Goal: Task Accomplishment & Management: Use online tool/utility

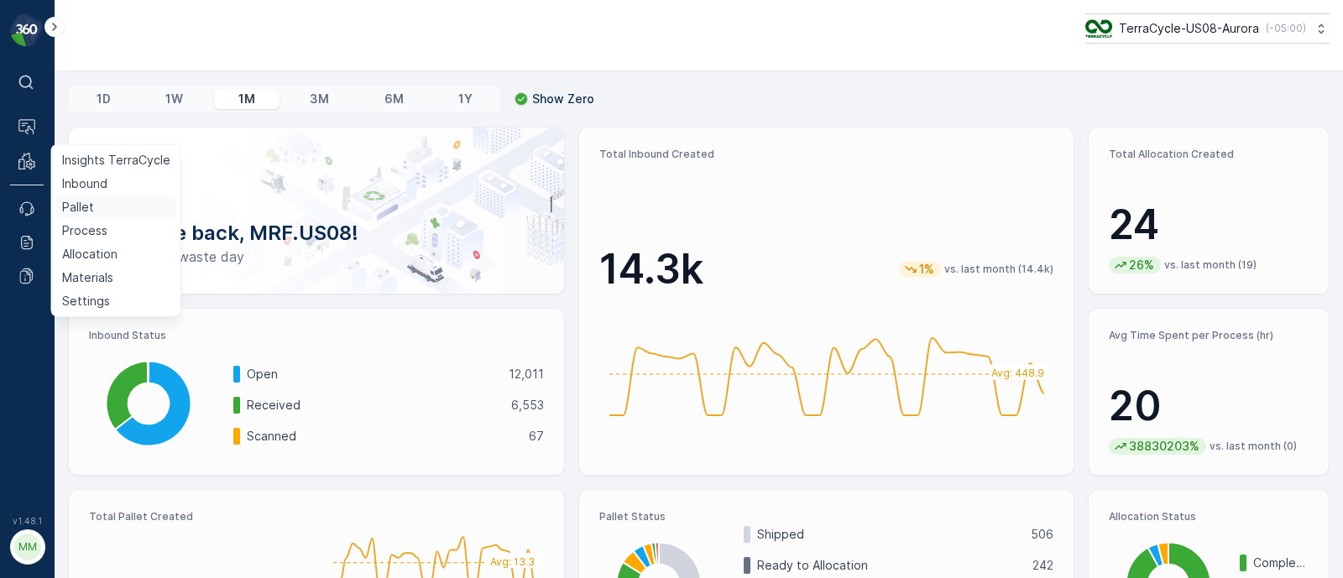
click at [100, 199] on link "Pallet" at bounding box center [116, 208] width 122 height 24
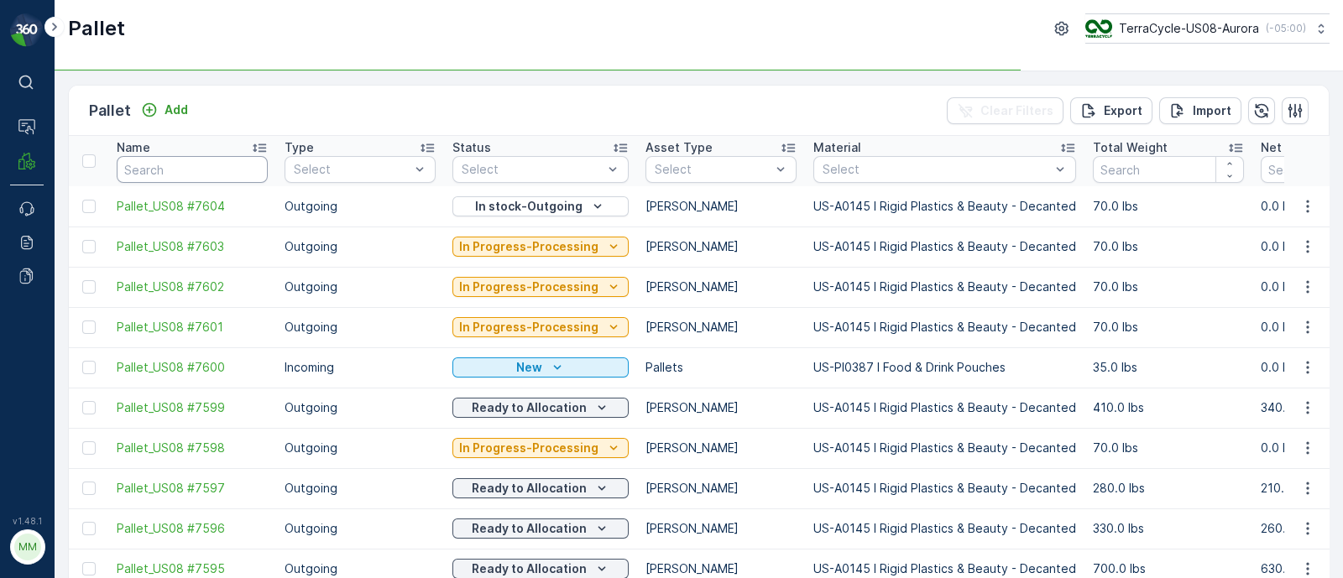
click at [158, 165] on input "text" at bounding box center [192, 169] width 151 height 27
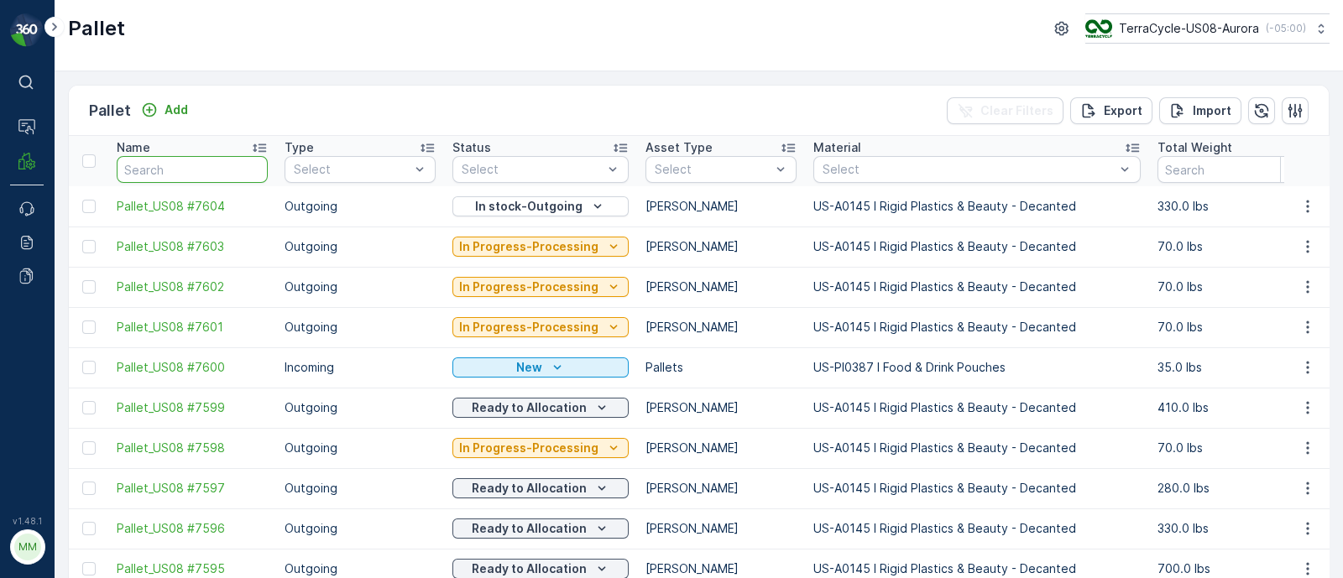
click at [160, 165] on input "text" at bounding box center [192, 169] width 151 height 27
type input "5119"
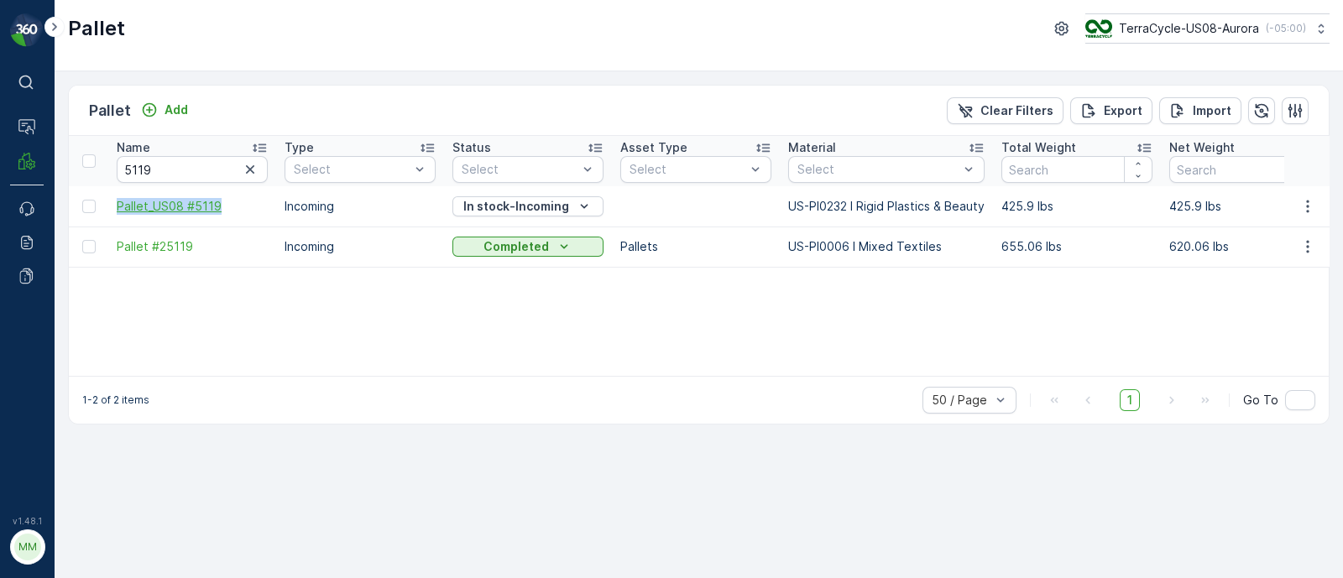
drag, startPoint x: 111, startPoint y: 201, endPoint x: 223, endPoint y: 207, distance: 112.7
click at [223, 207] on td "Pallet_US08 #5119" at bounding box center [192, 206] width 168 height 40
copy span "Pallet_US08 #5119"
click at [185, 203] on span "Pallet_US08 #5119" at bounding box center [192, 206] width 151 height 17
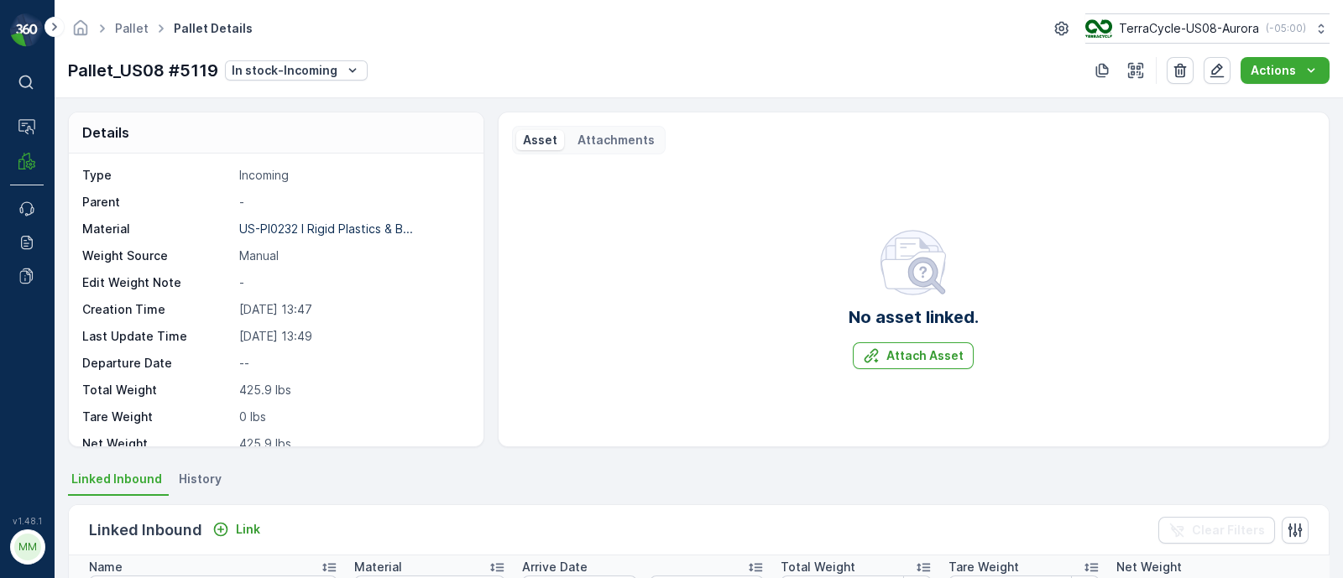
click at [197, 473] on span "History" at bounding box center [200, 479] width 43 height 17
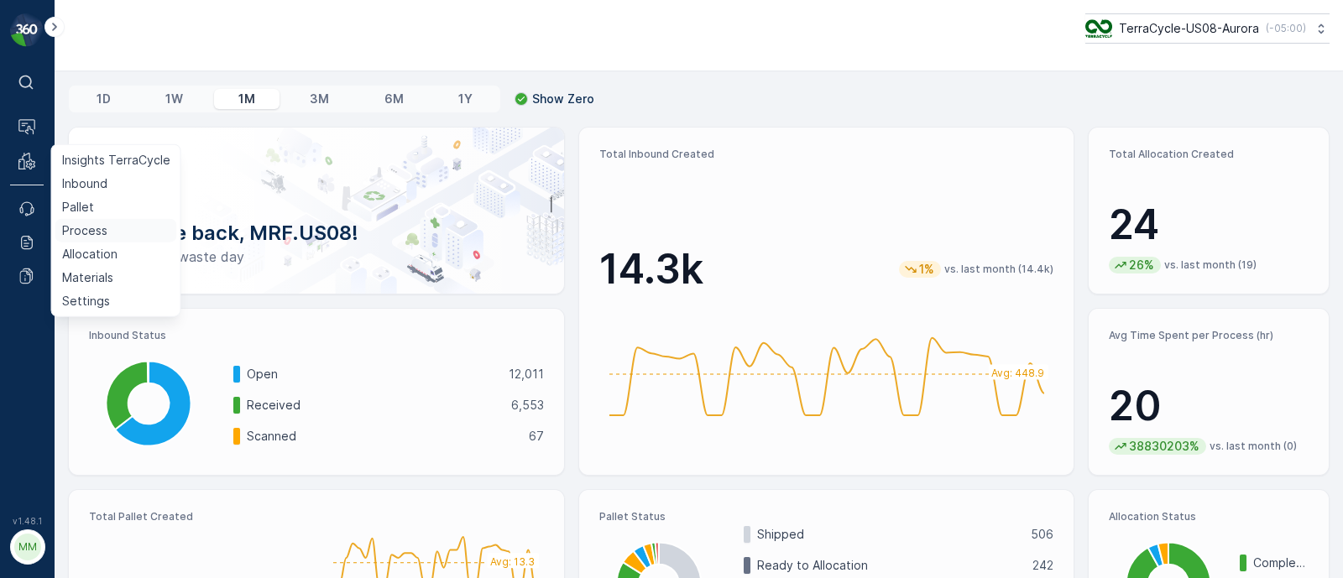
click at [91, 231] on p "Process" at bounding box center [84, 230] width 45 height 17
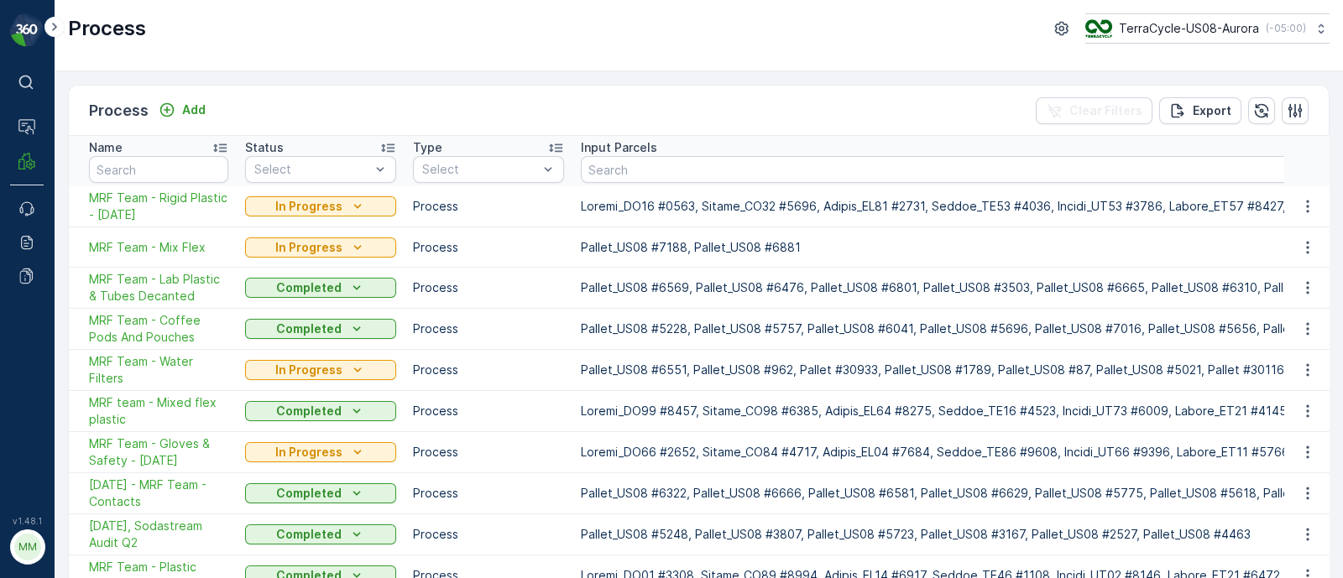
click at [117, 200] on span "MRF Team - Rigid Plastic - [DATE]" at bounding box center [158, 207] width 139 height 34
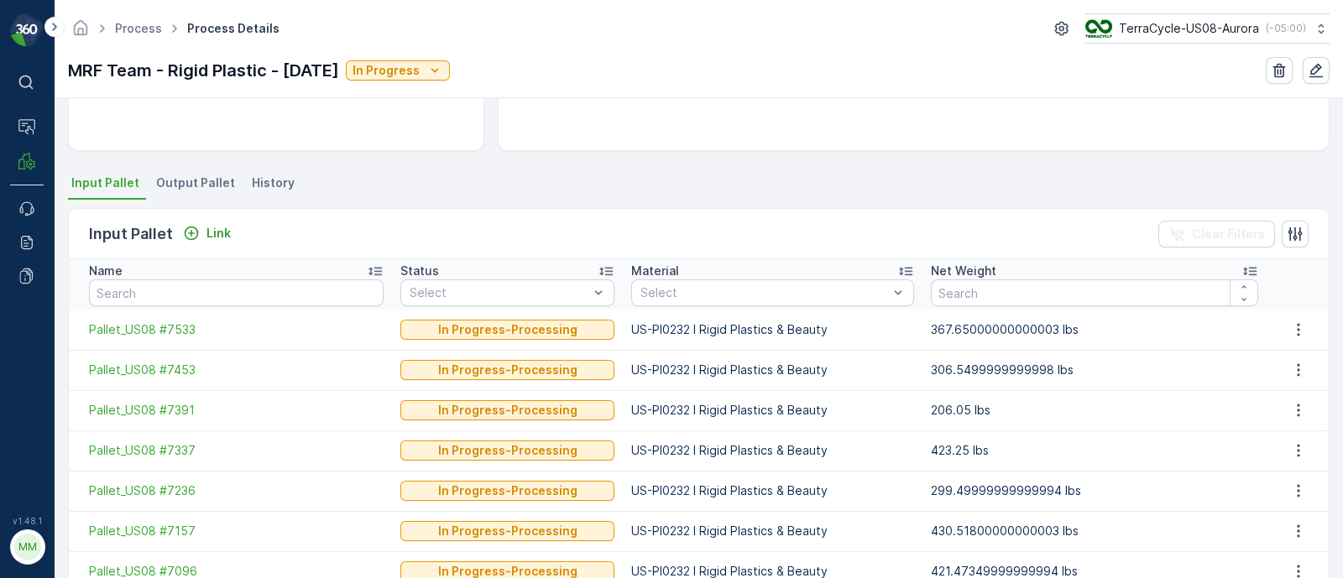
scroll to position [315, 0]
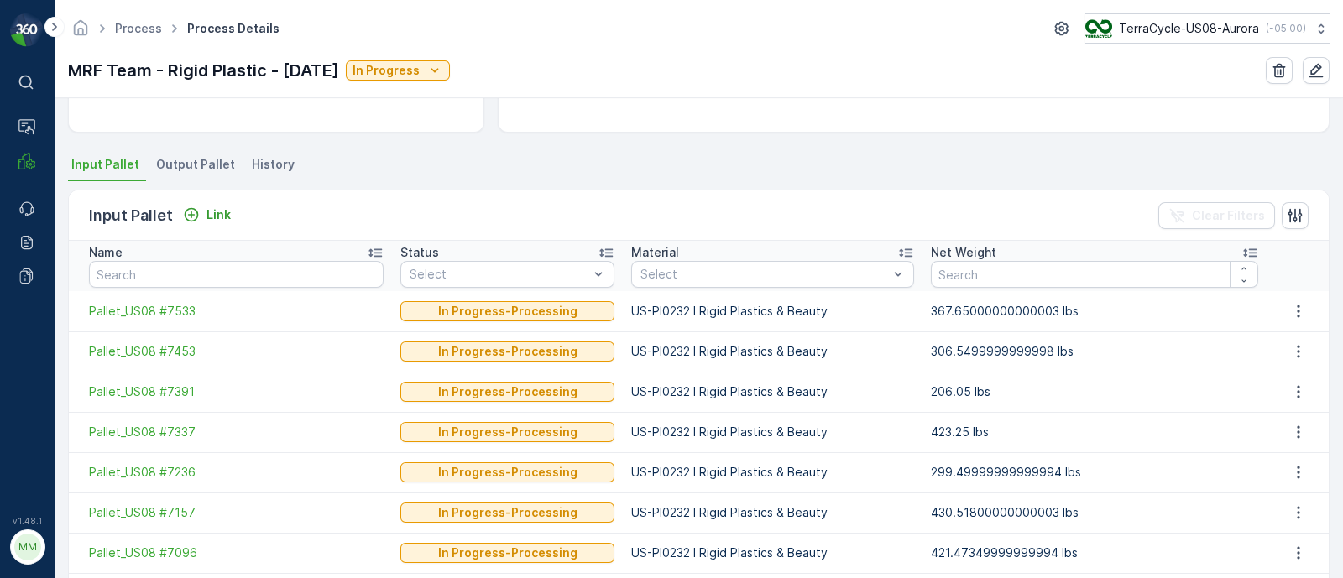
drag, startPoint x: 170, startPoint y: 258, endPoint x: 164, endPoint y: 282, distance: 25.3
click at [170, 258] on div "Name" at bounding box center [236, 252] width 295 height 17
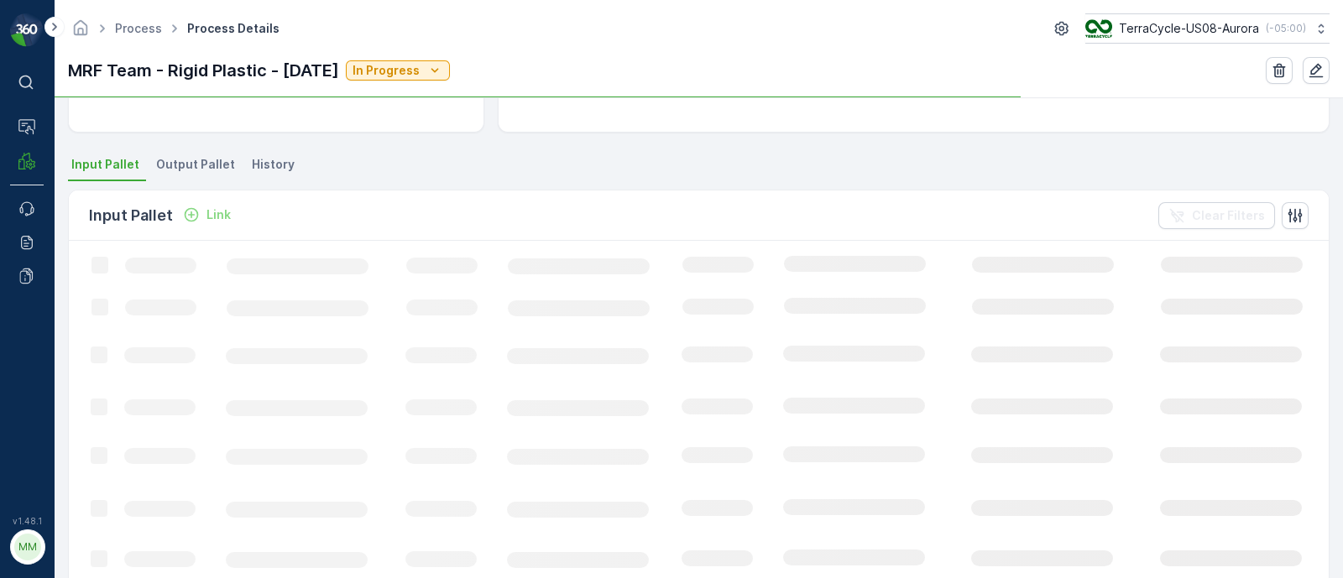
click at [207, 216] on p "Link" at bounding box center [219, 215] width 24 height 17
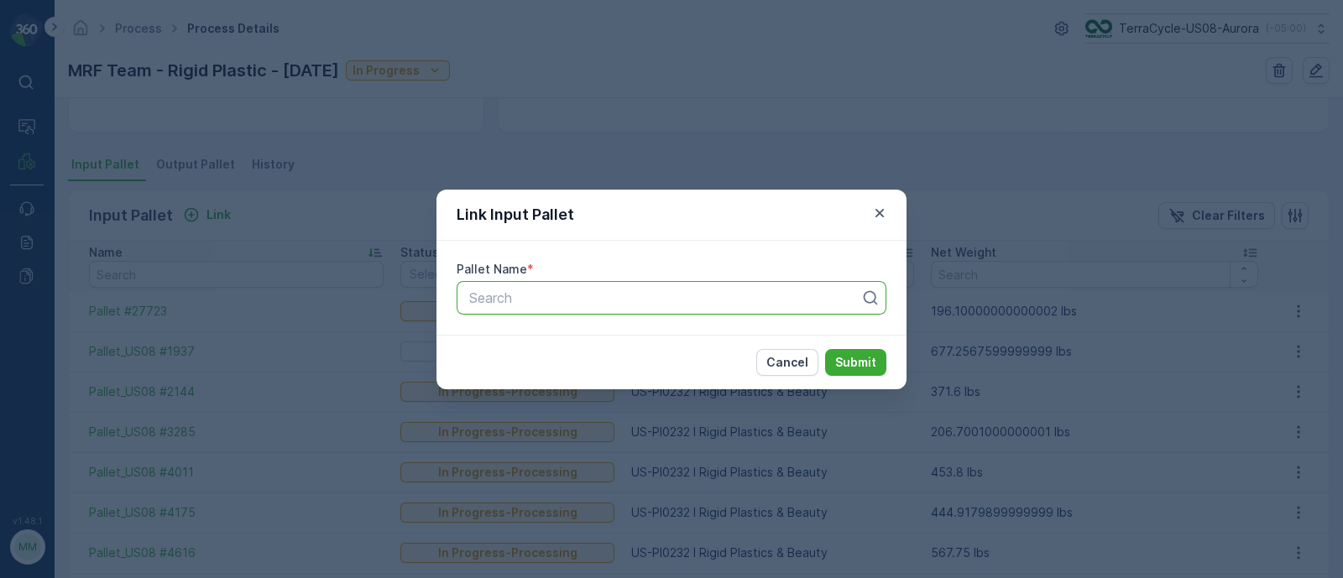
click at [506, 300] on div at bounding box center [665, 297] width 395 height 15
paste input "Pallet_US08 #5119"
type input "Pallet_US08 #5119"
click at [613, 334] on div "Pallet_US08 #5119" at bounding box center [672, 339] width 410 height 15
click at [867, 367] on p "Submit" at bounding box center [855, 362] width 41 height 17
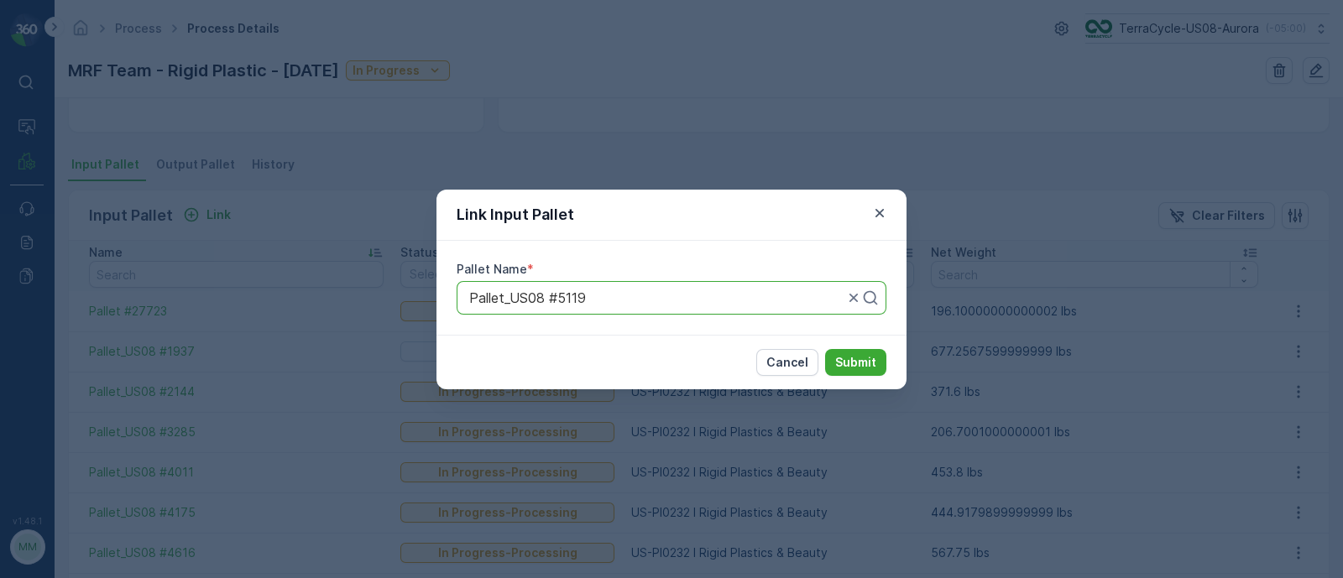
drag, startPoint x: 879, startPoint y: 217, endPoint x: 863, endPoint y: 228, distance: 18.9
click at [879, 219] on icon "button" at bounding box center [879, 213] width 17 height 17
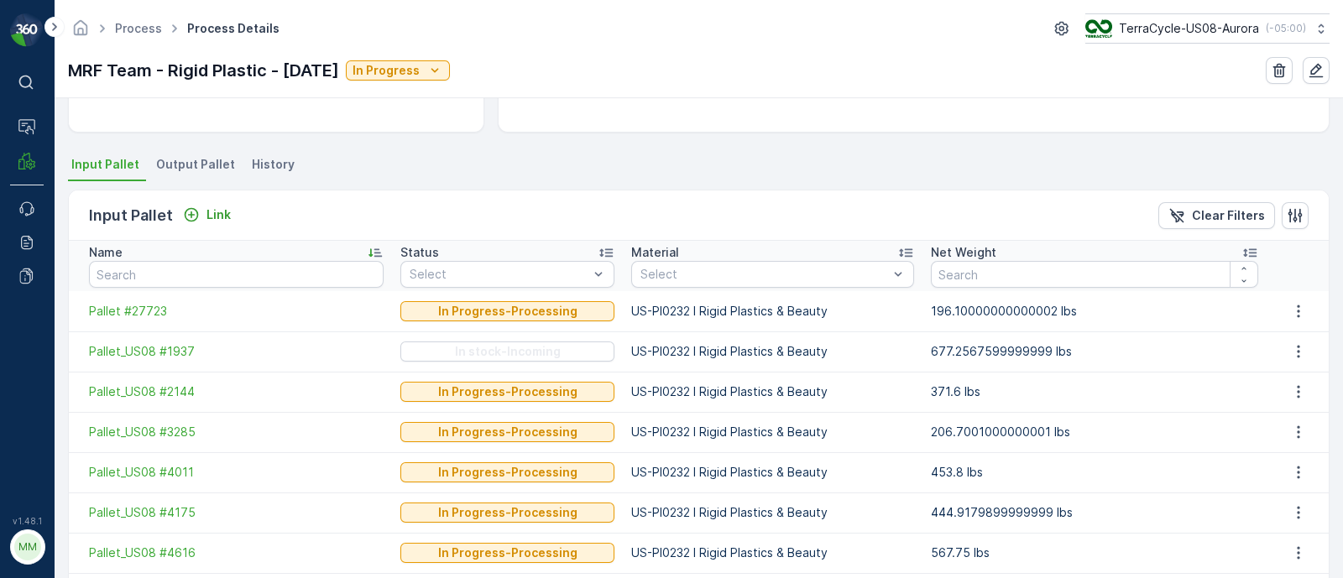
click at [155, 220] on p "Input Pallet" at bounding box center [131, 216] width 84 height 24
click at [172, 267] on input "text" at bounding box center [236, 274] width 295 height 27
click at [207, 210] on p "Link" at bounding box center [219, 215] width 24 height 17
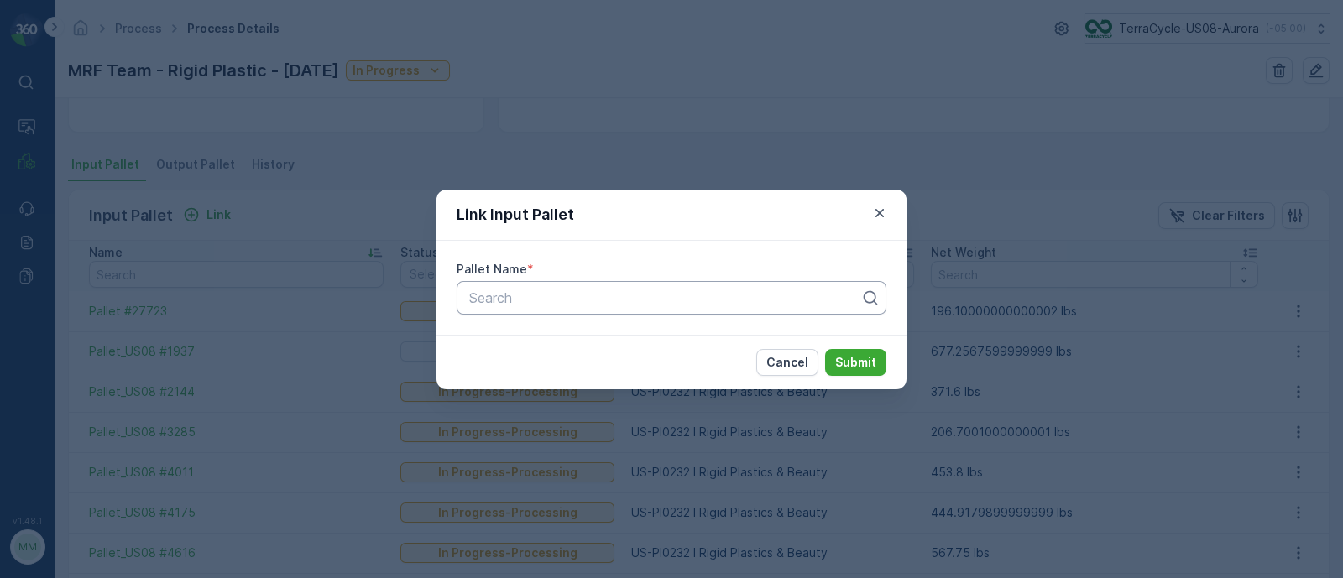
drag, startPoint x: 451, startPoint y: 297, endPoint x: 468, endPoint y: 291, distance: 18.6
click at [450, 296] on div "Pallet Name * Search" at bounding box center [672, 288] width 470 height 94
click at [510, 296] on div at bounding box center [665, 297] width 395 height 15
paste input "Pallet_US08 #5119"
type input "Pallet_US08 #5119"
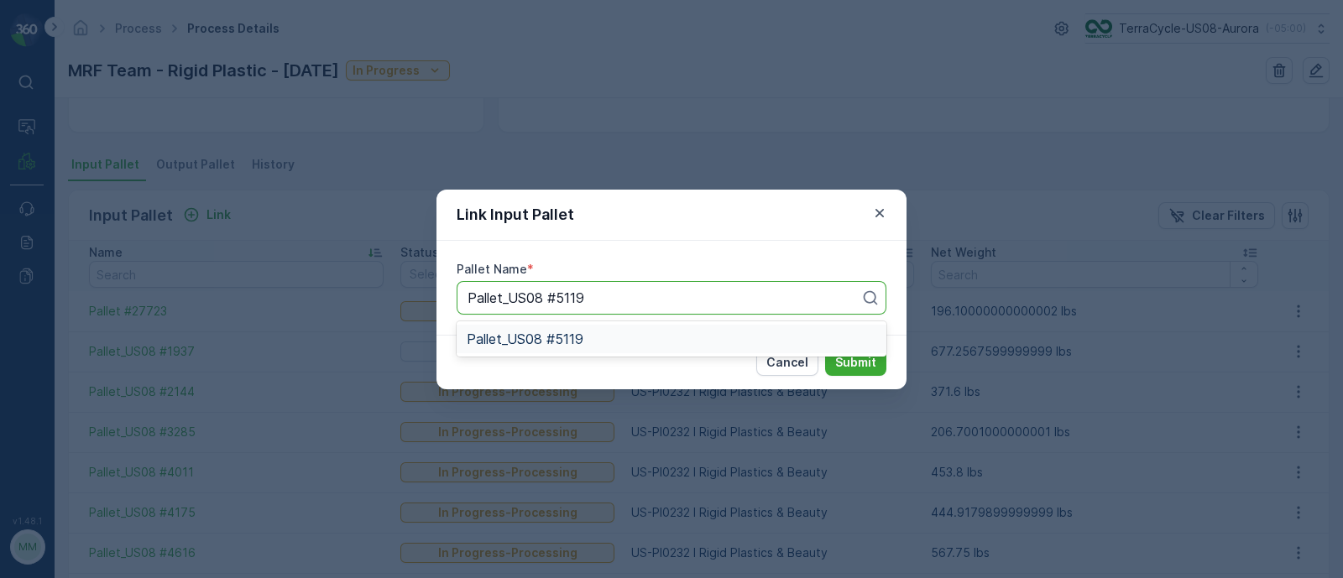
click at [567, 338] on span "Pallet_US08 #5119" at bounding box center [525, 339] width 117 height 15
click at [853, 355] on p "Submit" at bounding box center [855, 362] width 41 height 17
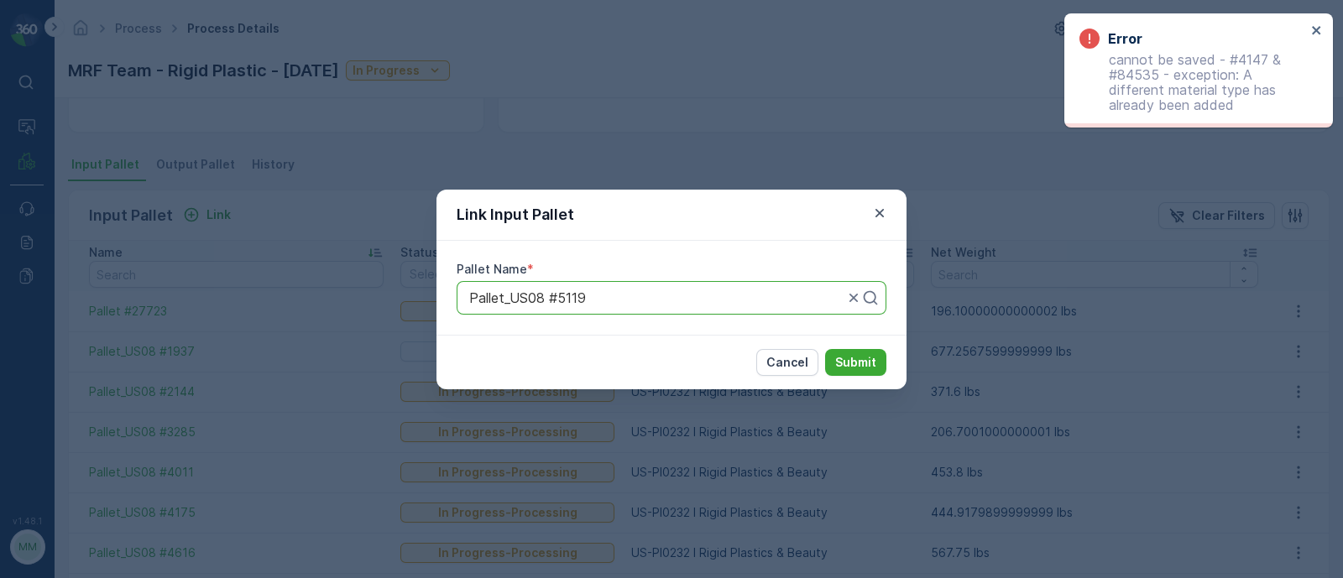
click at [1171, 102] on p "cannot be saved - #4147 & #84535 - exception: A different material type has alr…" at bounding box center [1193, 82] width 227 height 60
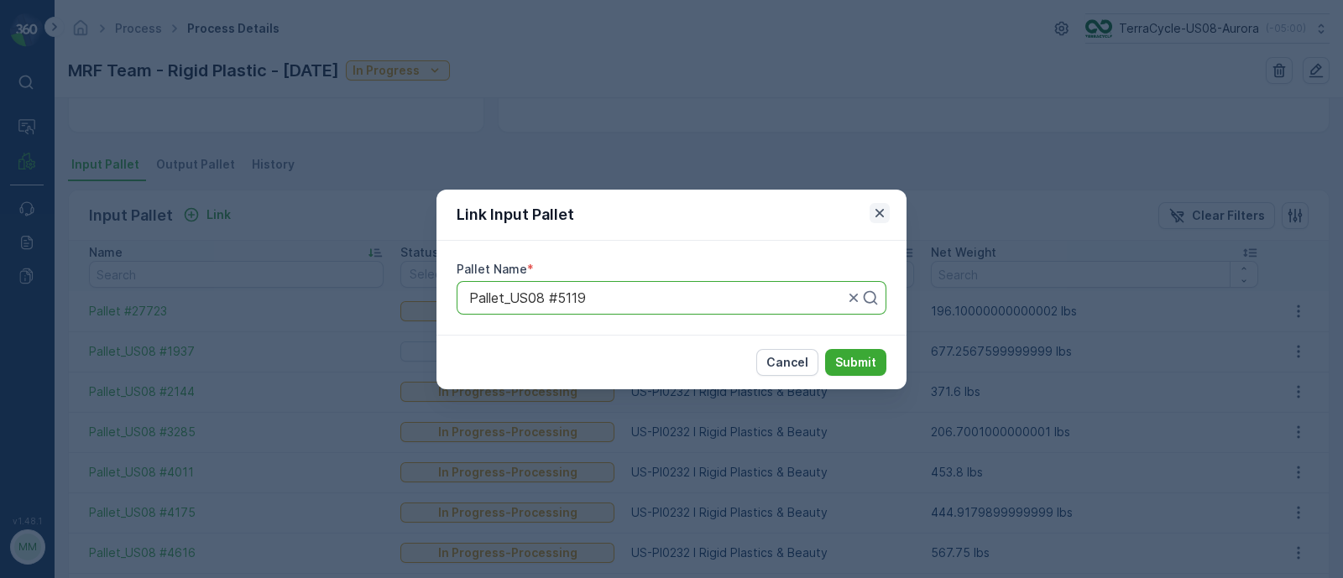
click at [879, 215] on icon "button" at bounding box center [879, 213] width 17 height 17
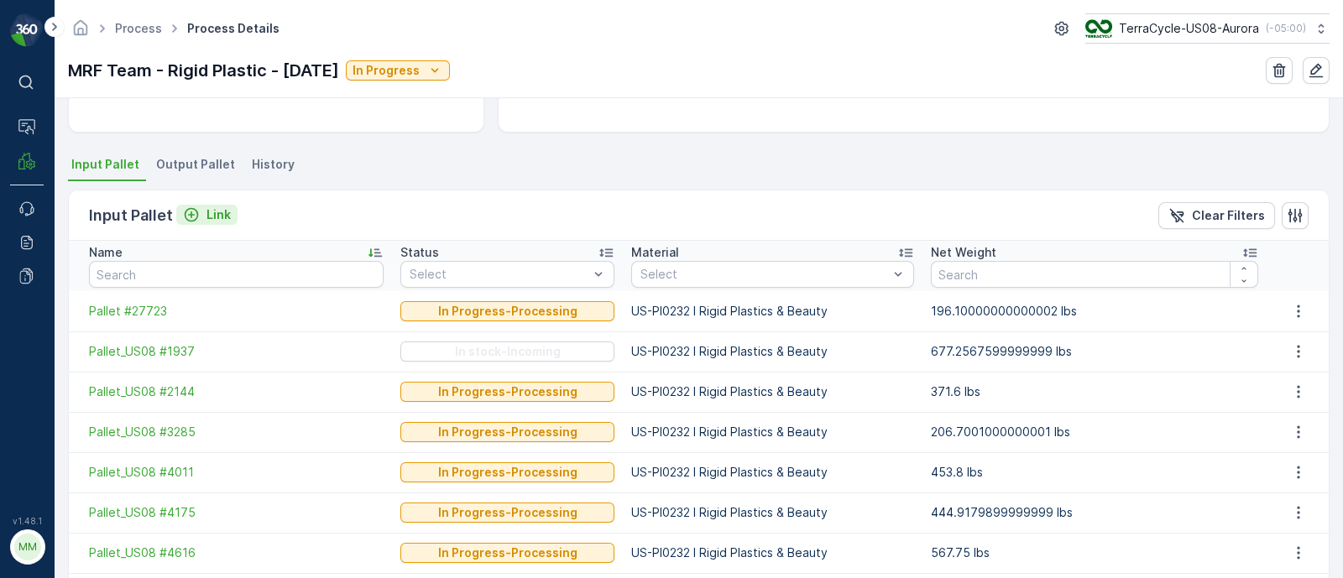
click at [203, 209] on div "Link" at bounding box center [207, 215] width 48 height 17
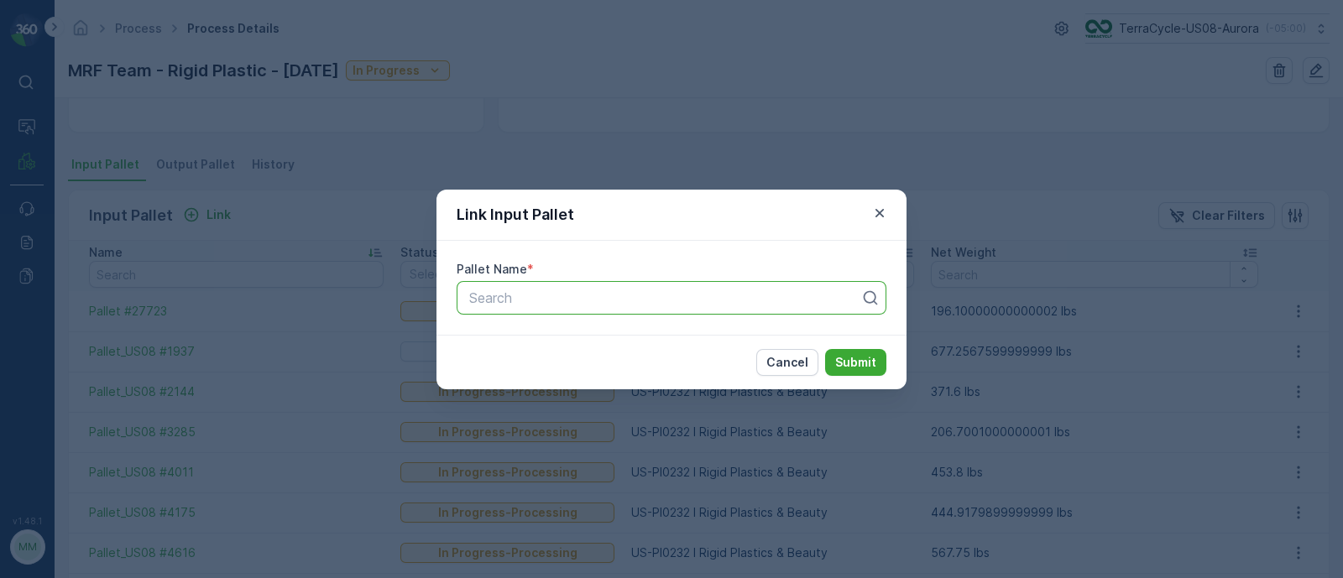
click at [759, 299] on div at bounding box center [665, 297] width 395 height 15
type input "5891"
click at [599, 345] on div "Pallet_US08 #5891" at bounding box center [672, 339] width 410 height 15
click at [861, 356] on p "Submit" at bounding box center [855, 362] width 41 height 17
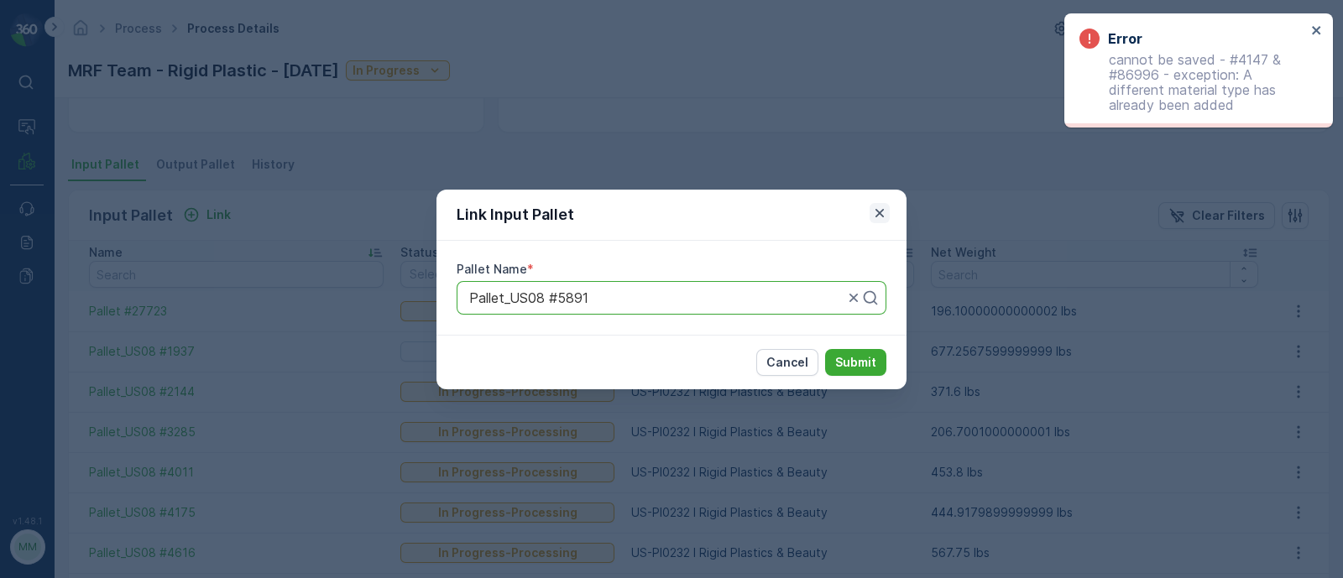
click at [879, 221] on icon "button" at bounding box center [879, 213] width 17 height 17
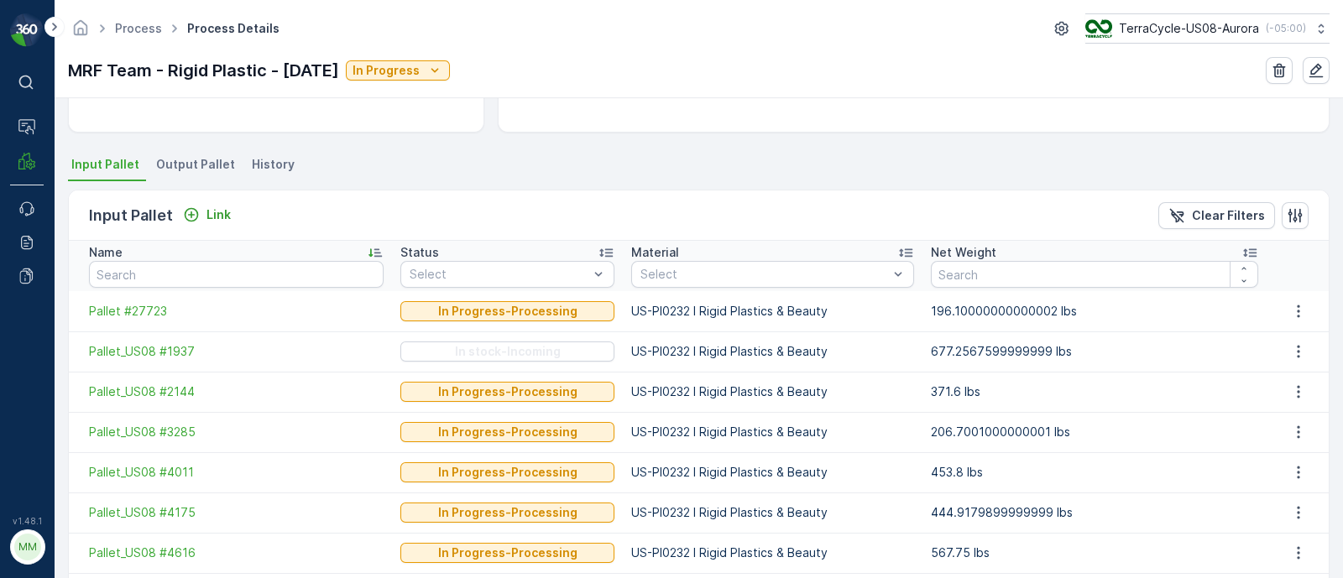
click at [28, 34] on img at bounding box center [27, 30] width 34 height 34
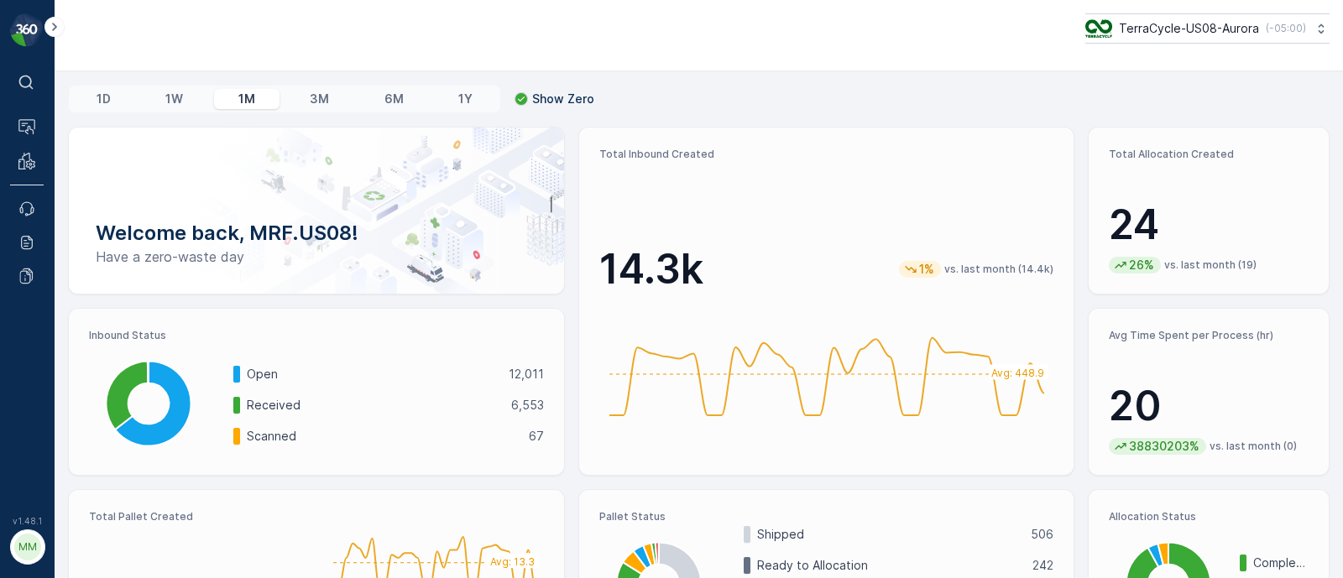
click at [33, 543] on div "MM" at bounding box center [27, 547] width 27 height 27
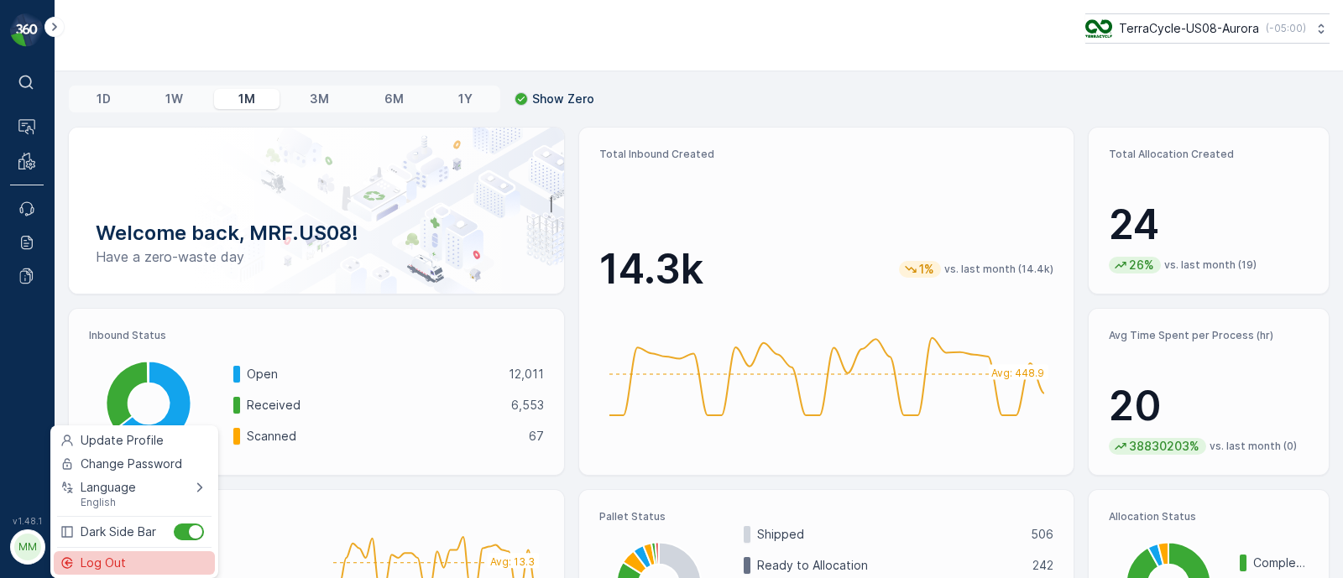
click at [71, 558] on icon "Menu" at bounding box center [66, 563] width 13 height 13
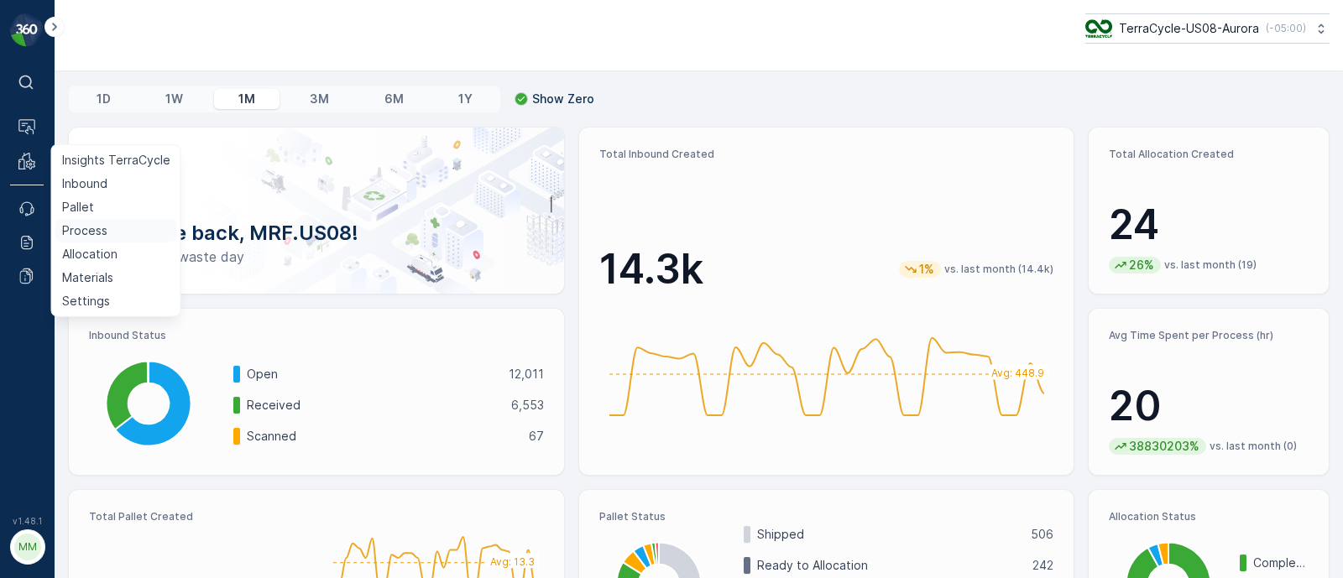
click at [87, 231] on p "Process" at bounding box center [84, 230] width 45 height 17
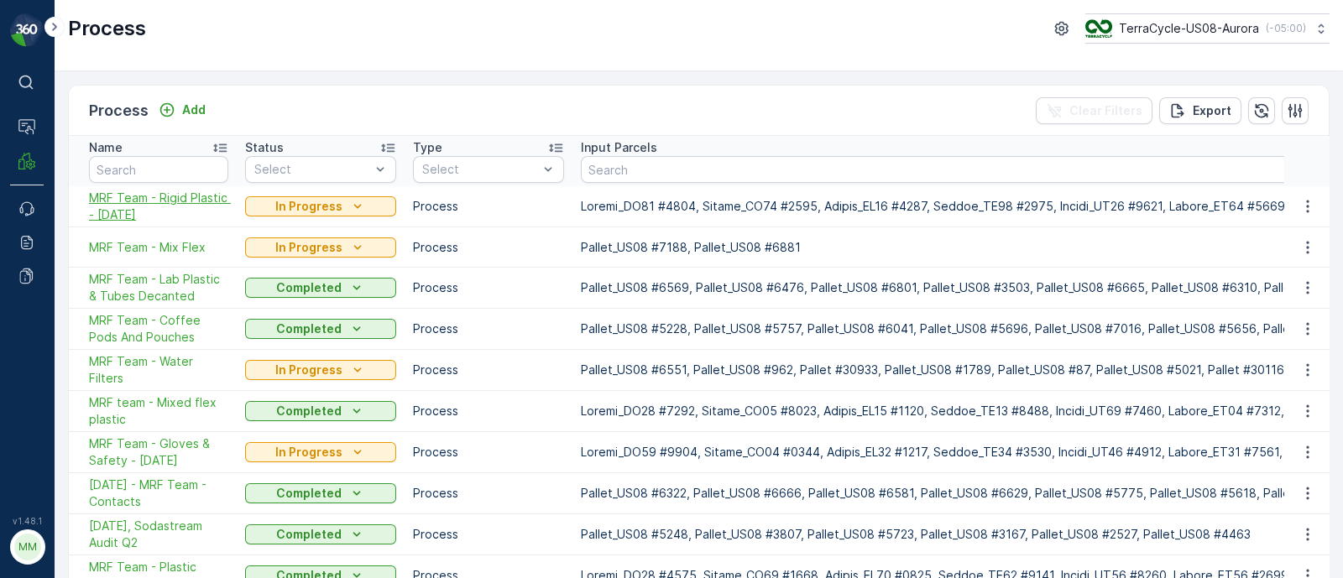
click at [131, 212] on span "MRF Team - Rigid Plastic - 8/13/25" at bounding box center [158, 207] width 139 height 34
